Goal: Task Accomplishment & Management: Manage account settings

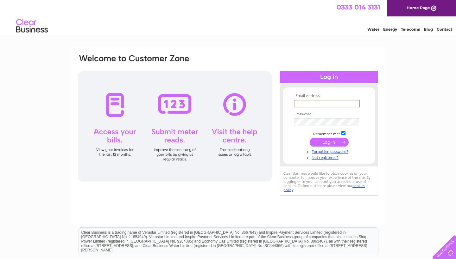
type input "carol@alltavona.co.uk"
click at [330, 142] on input "submit" at bounding box center [328, 142] width 39 height 9
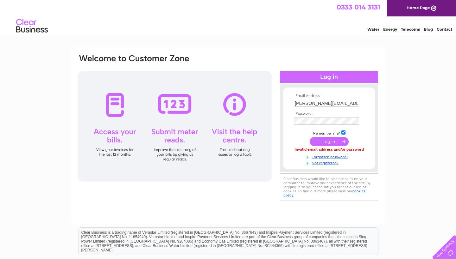
click at [399, 146] on div "Email Address: carol@alltavona.co.uk Password: Forgotten password?" at bounding box center [228, 189] width 456 height 285
click at [318, 104] on input "[PERSON_NAME][EMAIL_ADDRESS][DOMAIN_NAME]" at bounding box center [327, 104] width 66 height 8
click at [325, 142] on input "submit" at bounding box center [328, 141] width 39 height 9
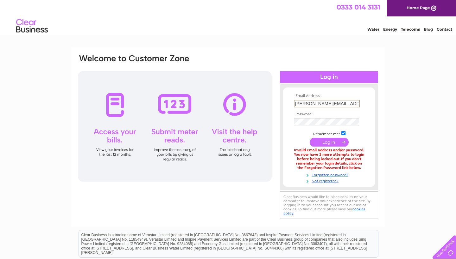
type input "[PERSON_NAME][EMAIL_ADDRESS][DOMAIN_NAME]"
click at [394, 123] on div "Email Address: [PERSON_NAME][EMAIL_ADDRESS][DOMAIN_NAME] Password: Forgotten pa…" at bounding box center [228, 190] width 456 height 287
click at [329, 143] on input "submit" at bounding box center [328, 141] width 39 height 9
click at [387, 117] on div "Email Address: [PERSON_NAME][EMAIL_ADDRESS][DOMAIN_NAME] Password: Forgotten pa…" at bounding box center [228, 190] width 456 height 287
click at [324, 141] on input "submit" at bounding box center [328, 141] width 39 height 9
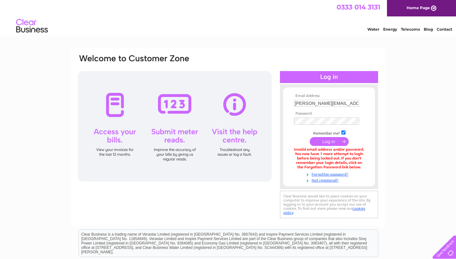
click at [381, 117] on div "Email Address: Carol@alltavona.co.uk Password:" at bounding box center [227, 136] width 313 height 179
click at [326, 141] on input "submit" at bounding box center [328, 141] width 39 height 9
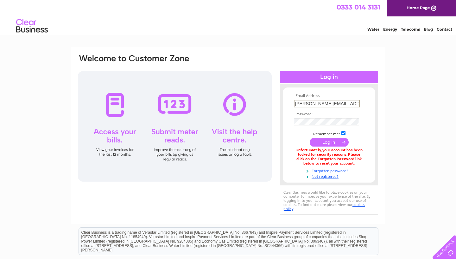
click at [333, 169] on link "Forgotten password?" at bounding box center [330, 171] width 72 height 6
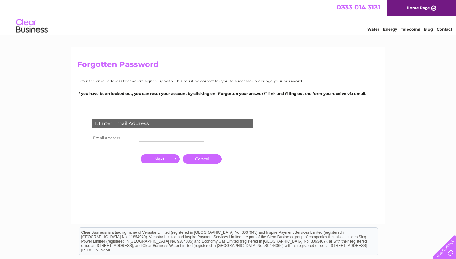
click at [157, 135] on input "text" at bounding box center [171, 138] width 65 height 7
type input "Carol@alltavona.co.uk"
click at [163, 159] on input "button" at bounding box center [160, 159] width 39 height 9
